Goal: Task Accomplishment & Management: Manage account settings

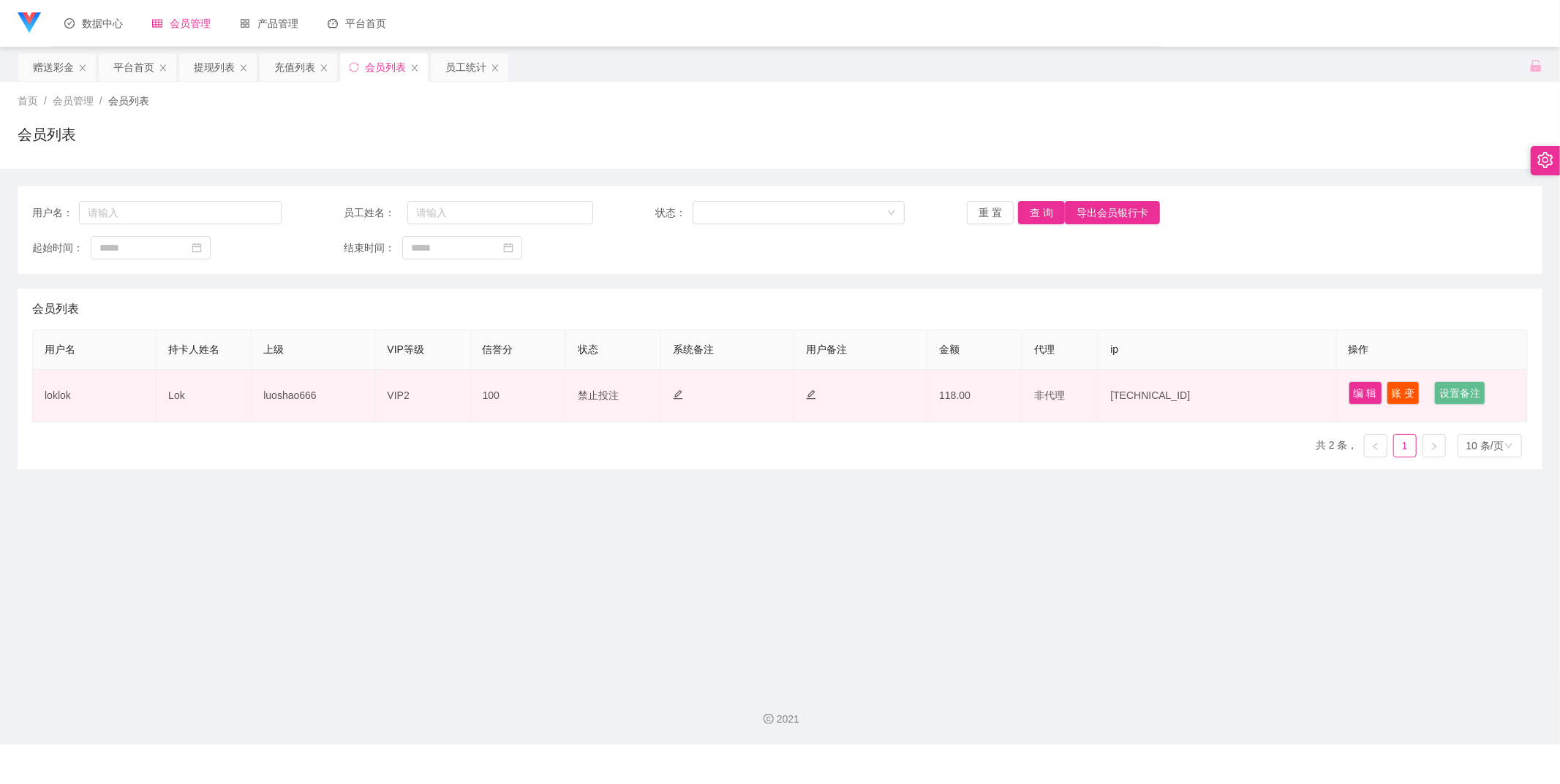
click at [187, 396] on td "Lok" at bounding box center [204, 395] width 95 height 52
click at [61, 399] on td "loklok" at bounding box center [95, 395] width 124 height 52
copy td "loklok"
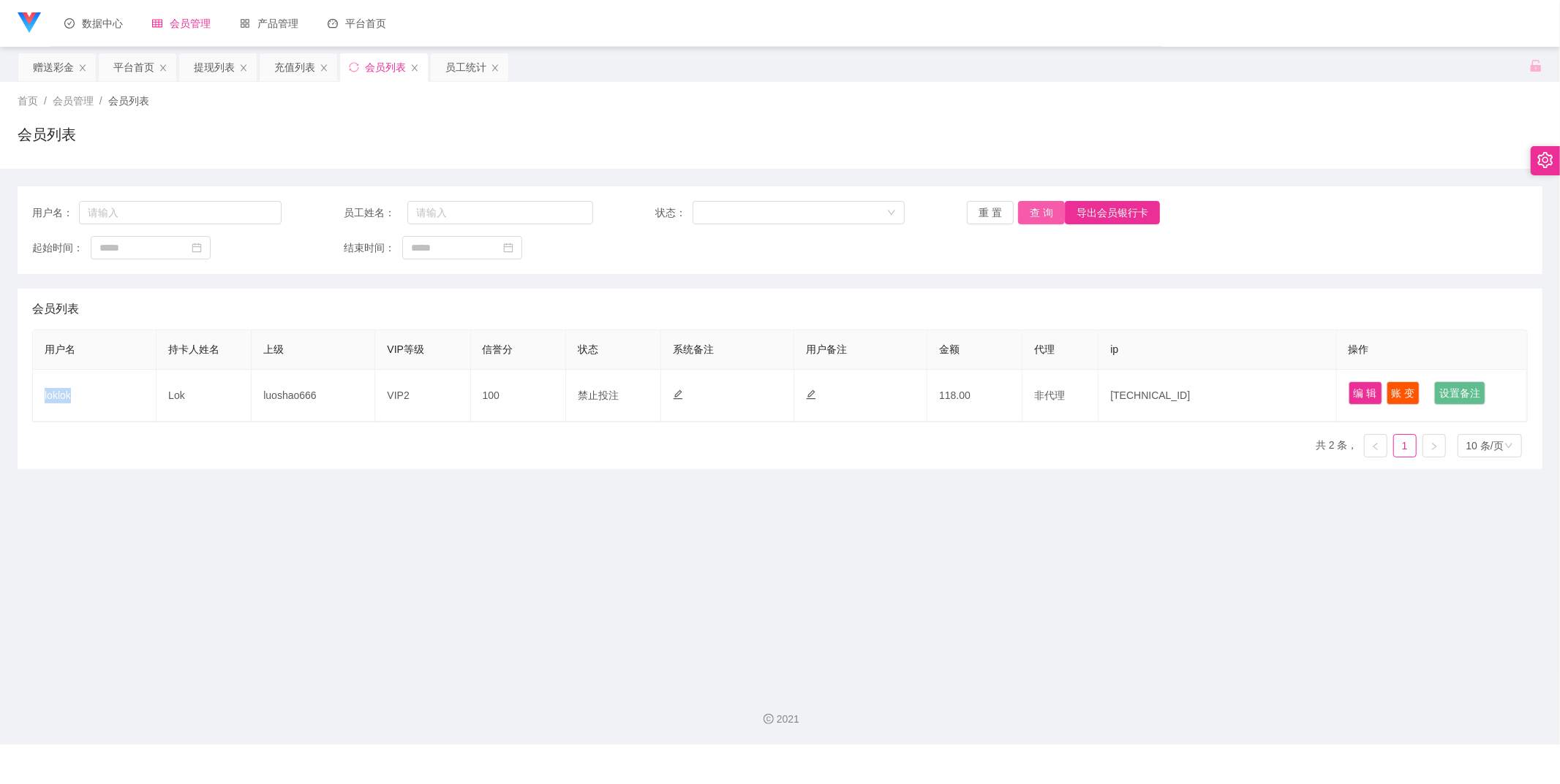
click at [1021, 217] on button "查 询" at bounding box center [1041, 213] width 47 height 24
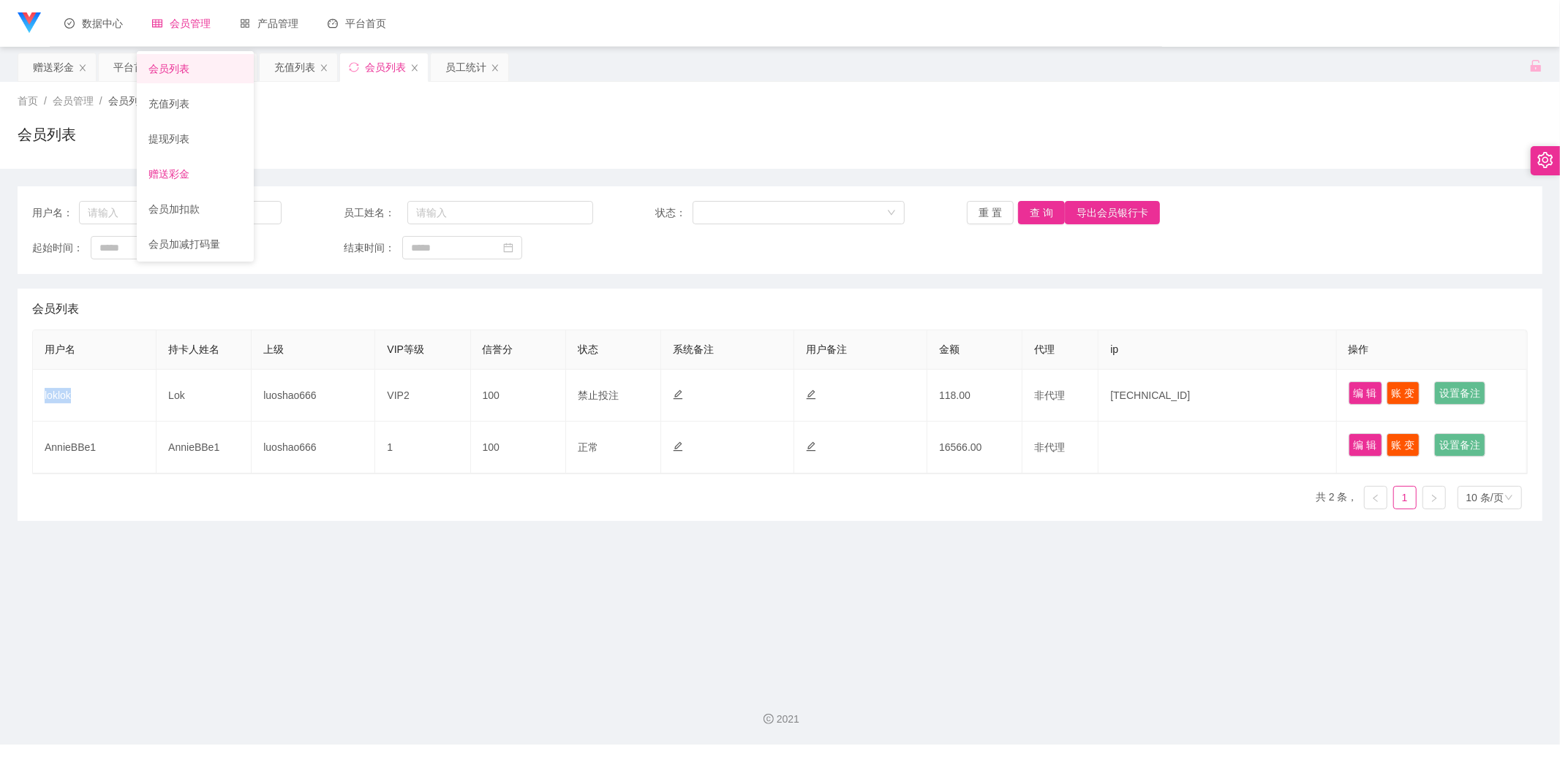
click at [214, 176] on link "赠送彩金" at bounding box center [195, 174] width 93 height 29
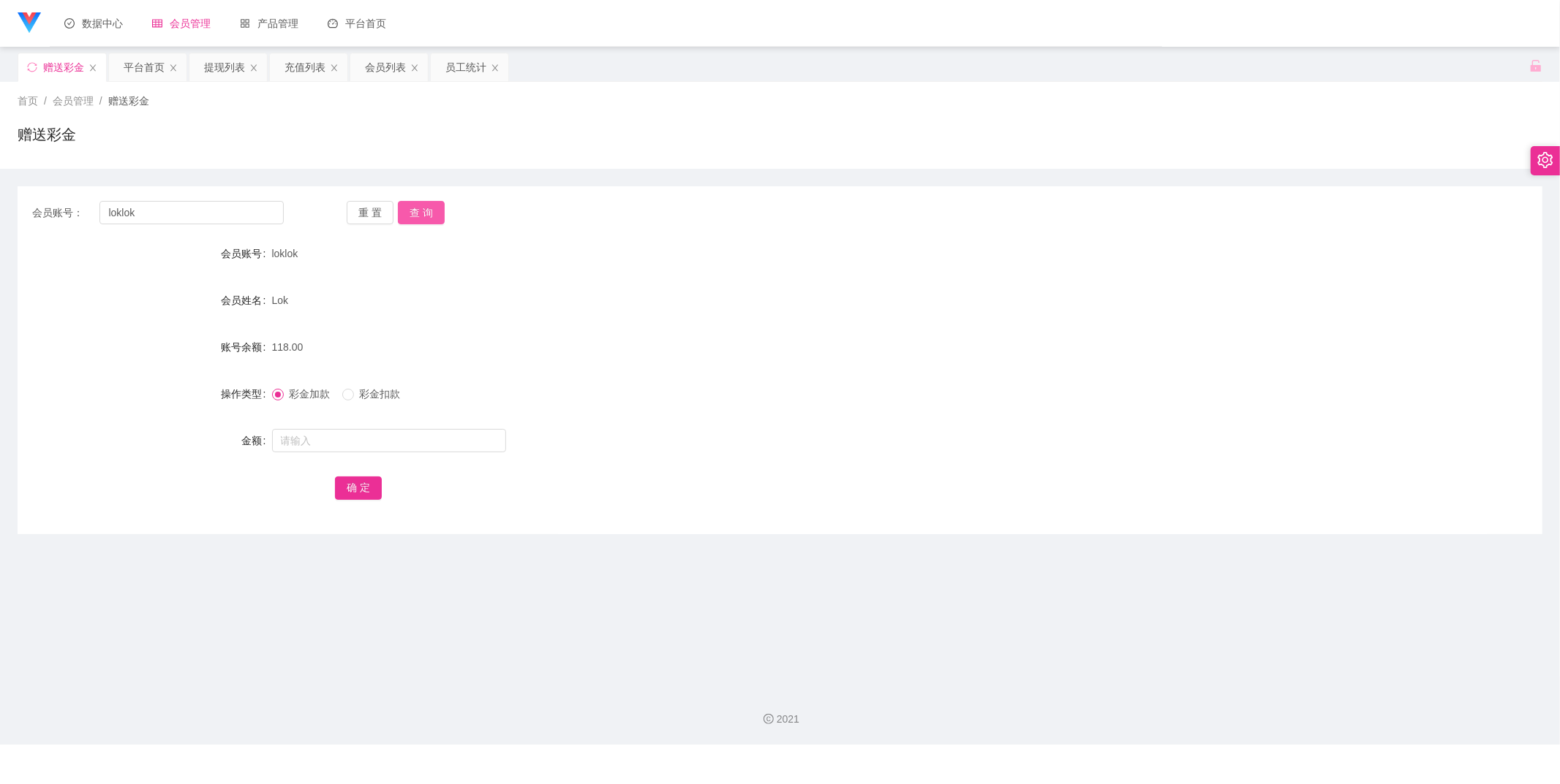
click at [418, 209] on button "查 询" at bounding box center [421, 213] width 47 height 24
click at [362, 405] on div "彩金加款 彩金扣款" at bounding box center [716, 394] width 889 height 29
click at [345, 388] on label "彩金扣款" at bounding box center [374, 395] width 65 height 15
click at [360, 462] on form "会员账号 loklok 会员姓名 Lok 账号余额 118.00 操作类型 彩金加款 彩金扣款 金额 确 定" at bounding box center [780, 371] width 1524 height 263
click at [369, 440] on input "text" at bounding box center [389, 441] width 234 height 24
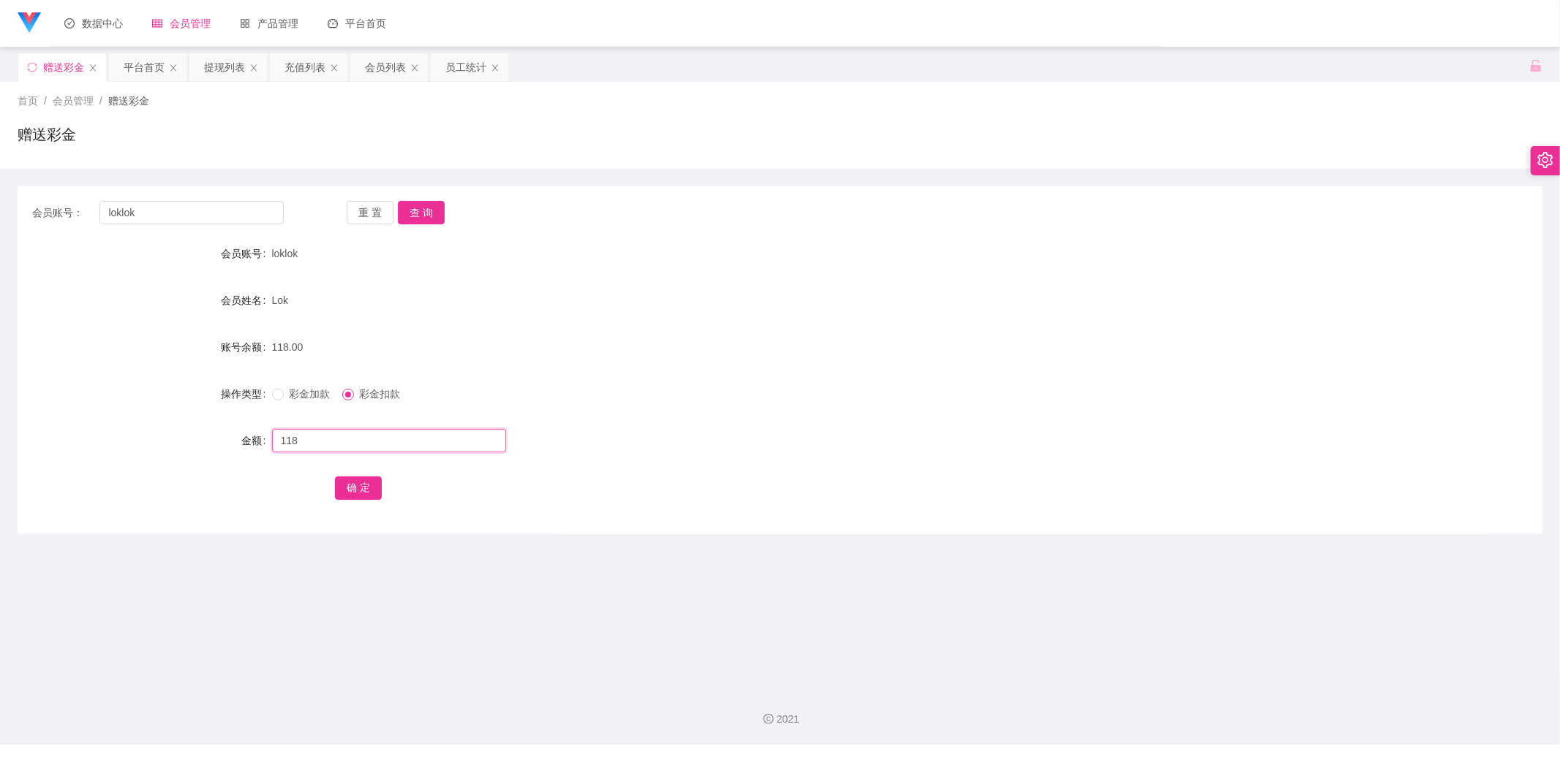
type input "118"
click at [373, 475] on div "确 定" at bounding box center [780, 487] width 889 height 29
click at [367, 484] on button "确 定" at bounding box center [358, 489] width 47 height 24
click at [419, 217] on button "查 询" at bounding box center [421, 213] width 47 height 24
click at [313, 445] on input "text" at bounding box center [389, 441] width 234 height 24
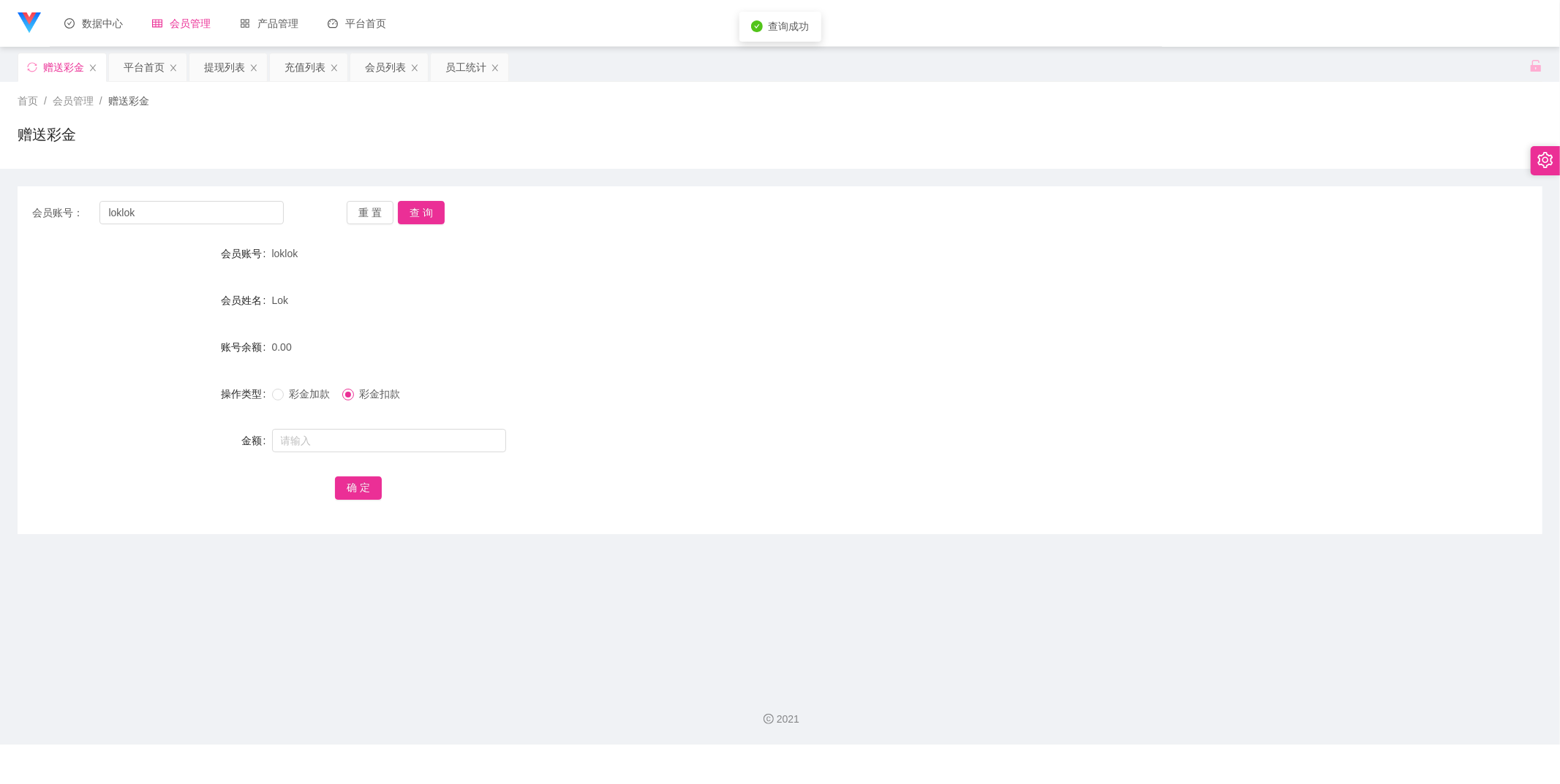
click at [293, 406] on div "彩金加款 彩金扣款" at bounding box center [716, 394] width 889 height 29
click at [308, 395] on span "彩金加款" at bounding box center [310, 394] width 53 height 12
click at [324, 442] on input "text" at bounding box center [389, 441] width 234 height 24
type input "3"
type input "45"
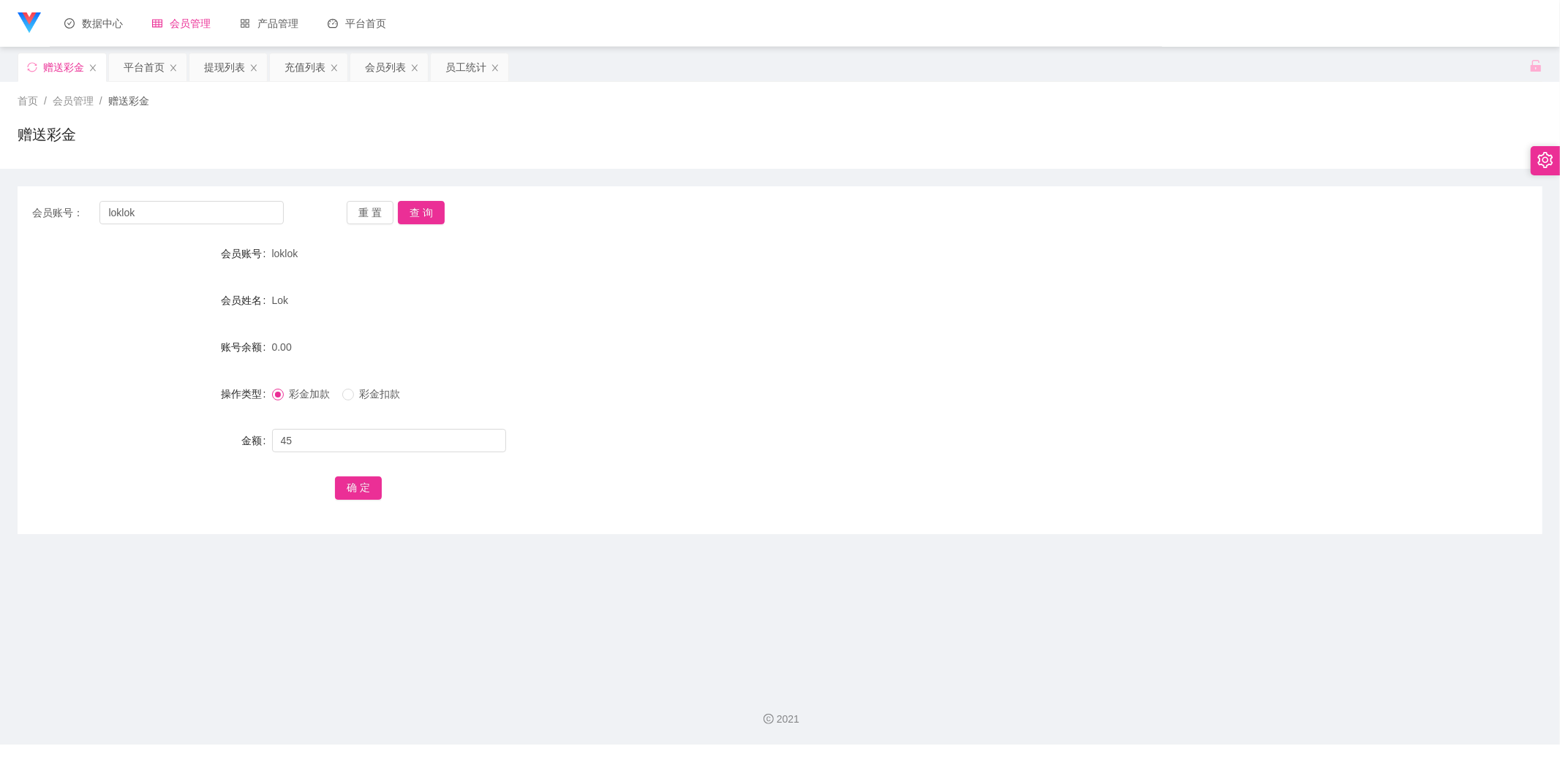
click at [356, 501] on div "确 定" at bounding box center [780, 487] width 889 height 29
click at [354, 495] on button "确 定" at bounding box center [358, 489] width 47 height 24
click at [424, 210] on button "查 询" at bounding box center [421, 213] width 47 height 24
click at [429, 210] on button "查 询" at bounding box center [421, 213] width 47 height 24
click at [419, 210] on button "查 询" at bounding box center [421, 213] width 47 height 24
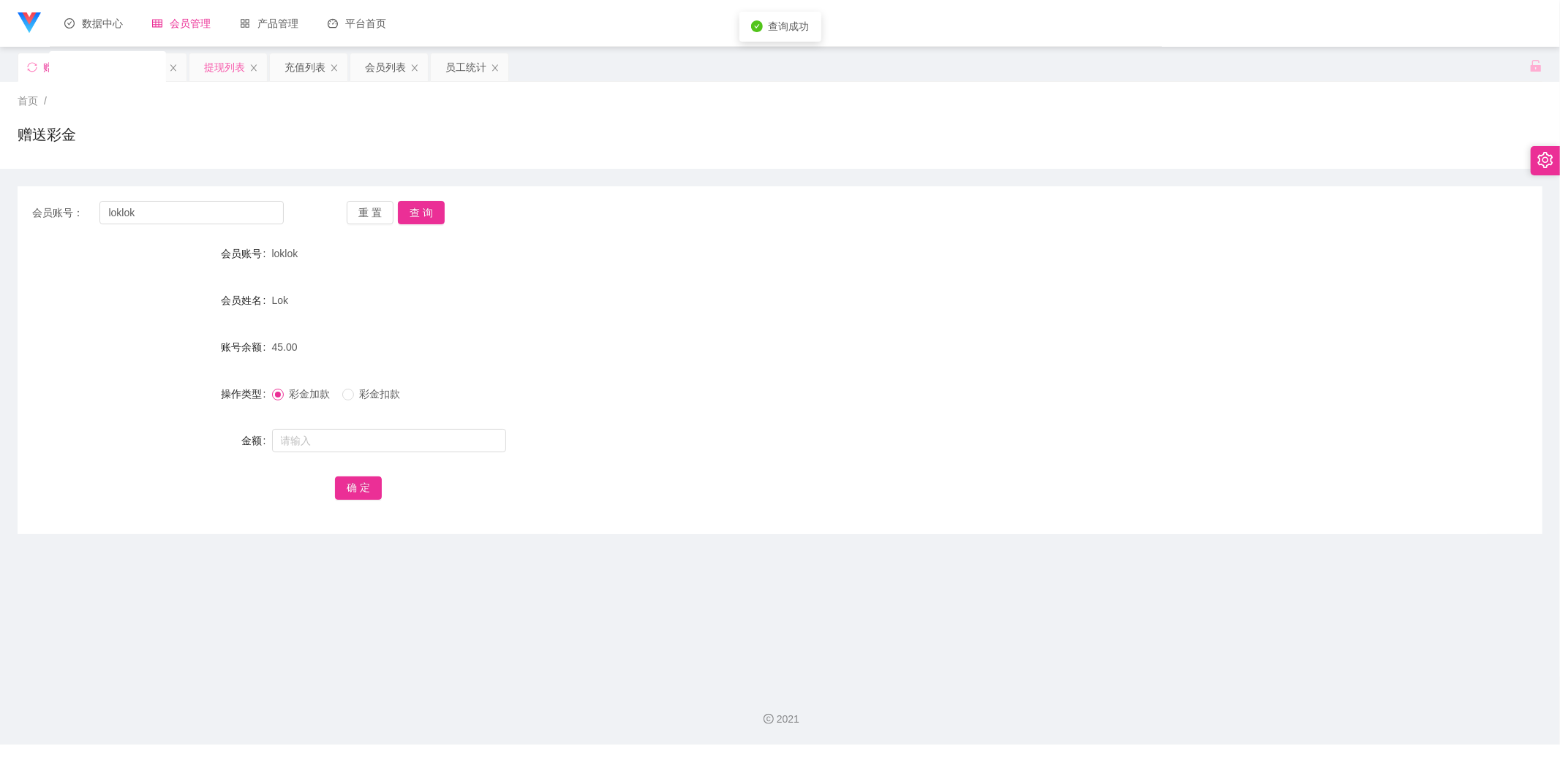
drag, startPoint x: 218, startPoint y: 66, endPoint x: 230, endPoint y: 76, distance: 15.6
click at [218, 66] on div "提现列表" at bounding box center [224, 67] width 41 height 28
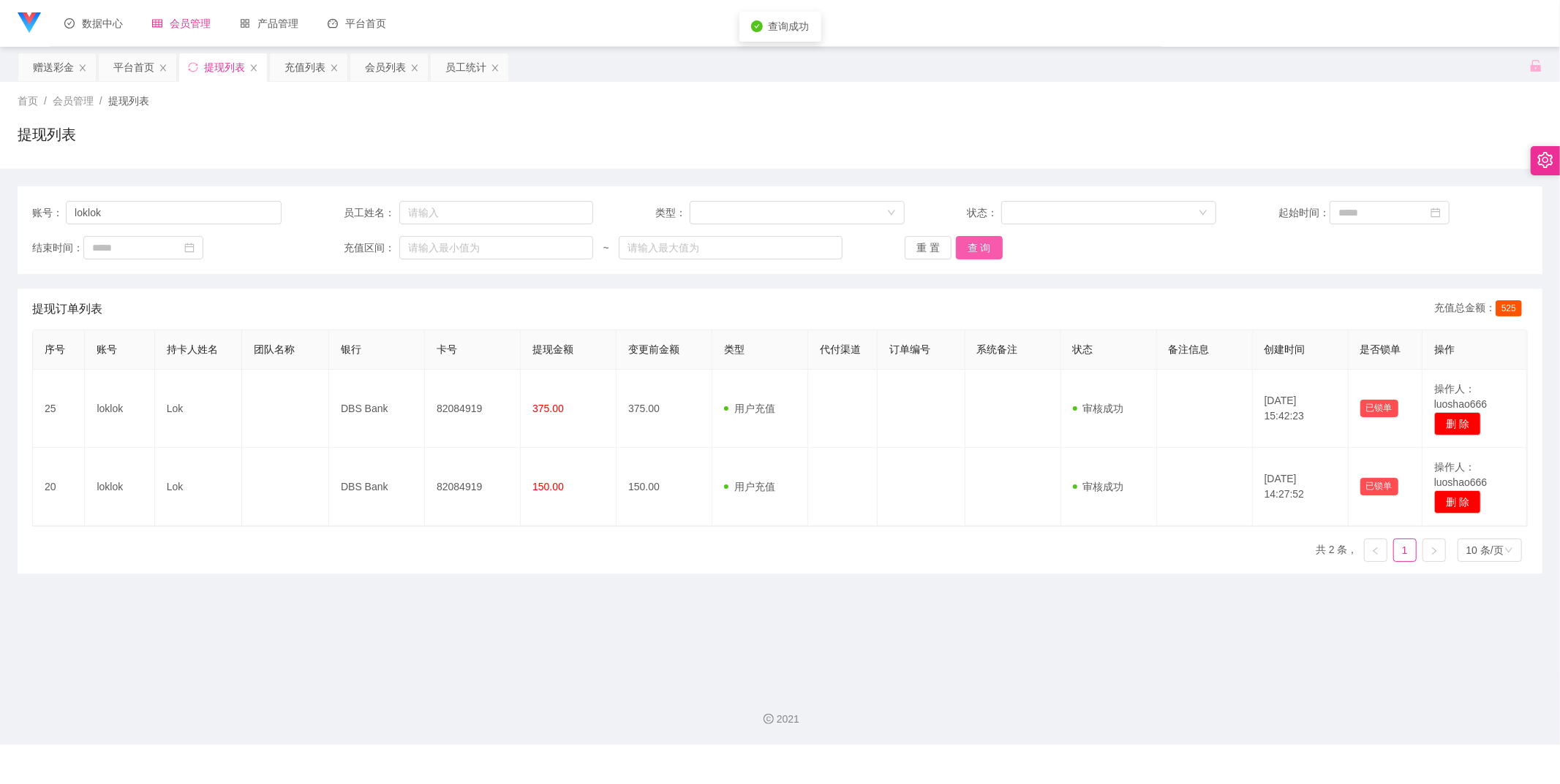
click at [980, 253] on button "查 询" at bounding box center [979, 248] width 47 height 24
click at [981, 263] on div "账号： loklok 员工姓名： 类型： 状态： 起始时间： 结束时间： 充值区间： ~ 重 置 查 询" at bounding box center [780, 230] width 1524 height 87
click at [985, 246] on button "查 询" at bounding box center [979, 248] width 47 height 24
